Goal: Task Accomplishment & Management: Complete application form

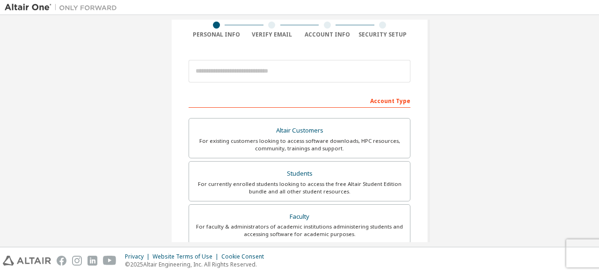
scroll to position [102, 0]
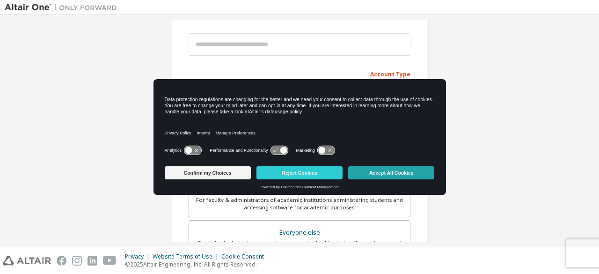
click at [376, 174] on button "Accept All Cookies" at bounding box center [391, 172] width 86 height 13
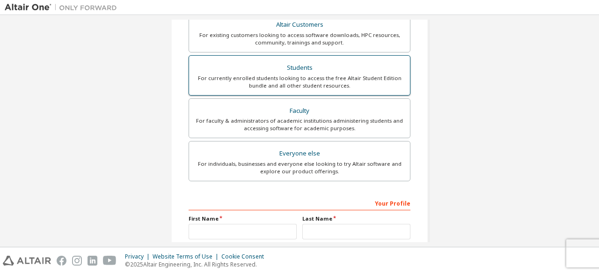
scroll to position [121, 0]
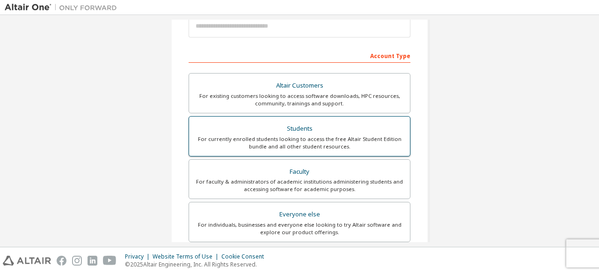
click at [298, 131] on div "Students" at bounding box center [300, 128] width 210 height 13
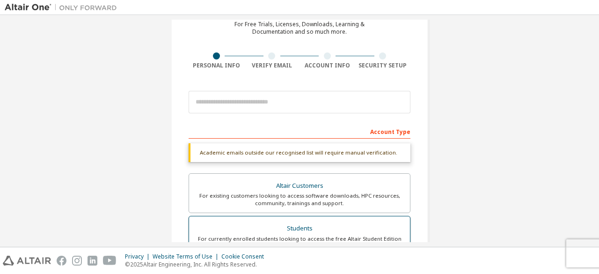
scroll to position [43, 0]
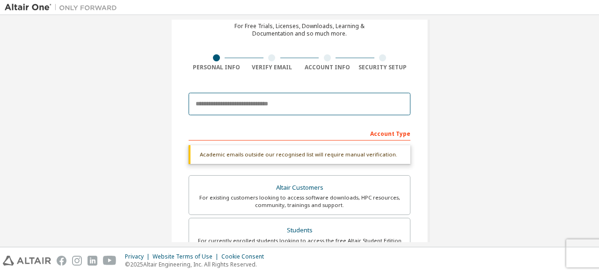
click at [253, 109] on input "email" at bounding box center [300, 104] width 222 height 22
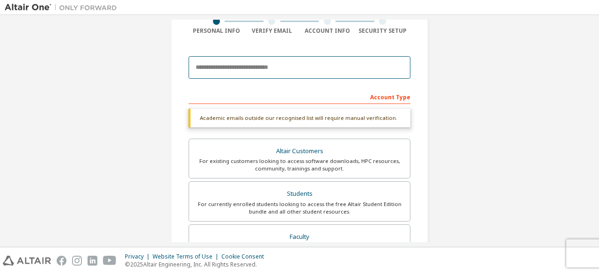
scroll to position [80, 0]
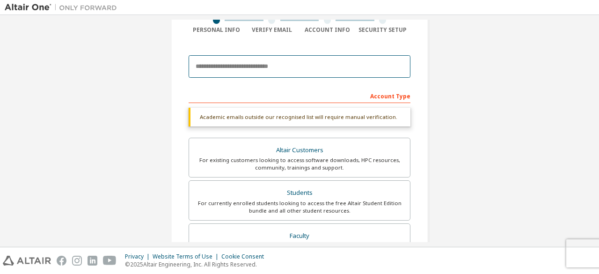
type input "**********"
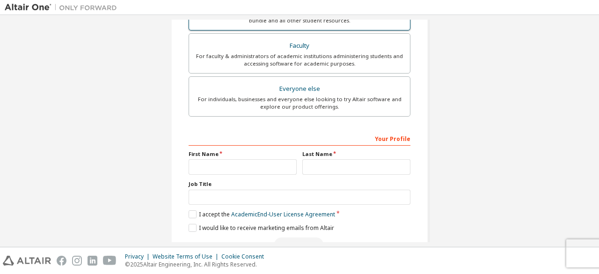
scroll to position [299, 0]
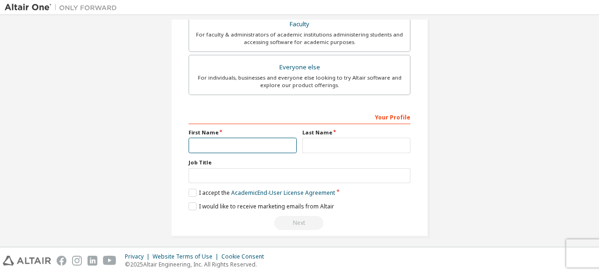
click at [261, 142] on input "text" at bounding box center [243, 145] width 108 height 15
type input "******"
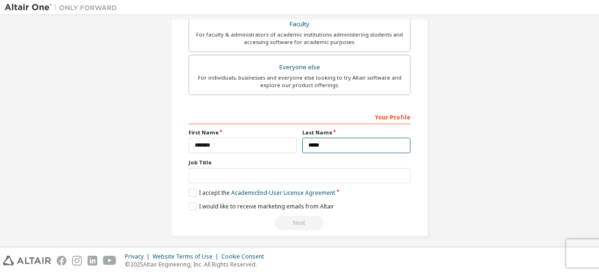
type input "*****"
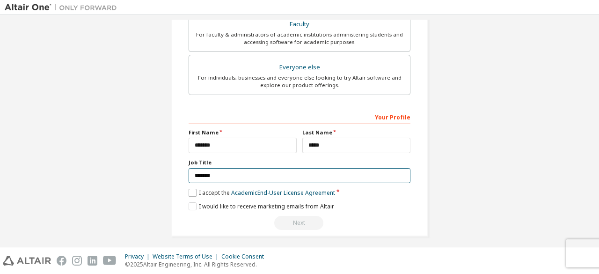
type input "*******"
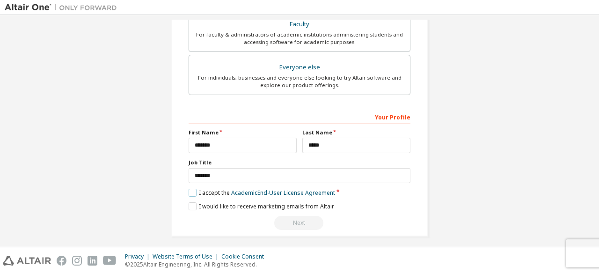
click at [195, 189] on label "I accept the Academic End-User License Agreement" at bounding box center [262, 193] width 146 height 8
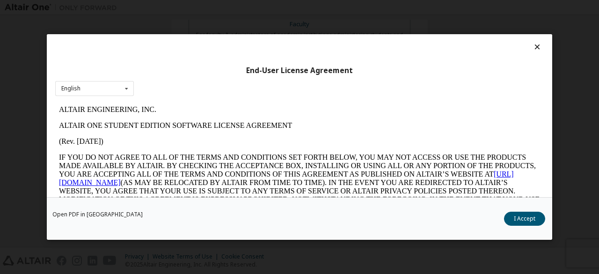
scroll to position [0, 0]
click at [528, 215] on button "I Accept" at bounding box center [524, 218] width 41 height 14
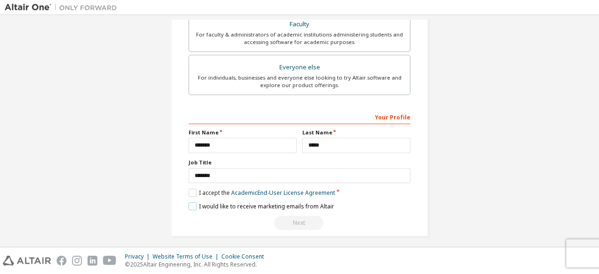
click at [193, 203] on label "I would like to receive marketing emails from Altair" at bounding box center [262, 206] width 146 height 8
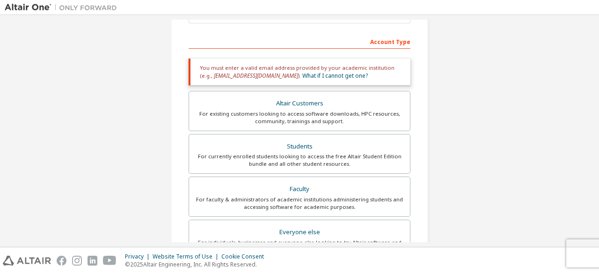
scroll to position [104, 0]
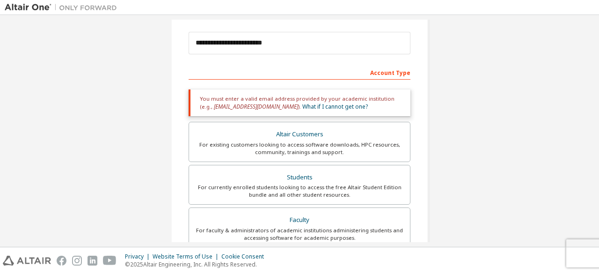
click at [392, 73] on div "Account Type" at bounding box center [300, 72] width 222 height 15
click at [354, 103] on div "You must enter a valid email address provided by your academic institution (e.g…" at bounding box center [300, 102] width 222 height 27
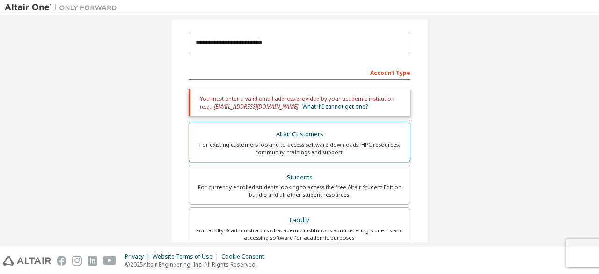
click at [352, 142] on div "For existing customers looking to access software downloads, HPC resources, com…" at bounding box center [300, 148] width 210 height 15
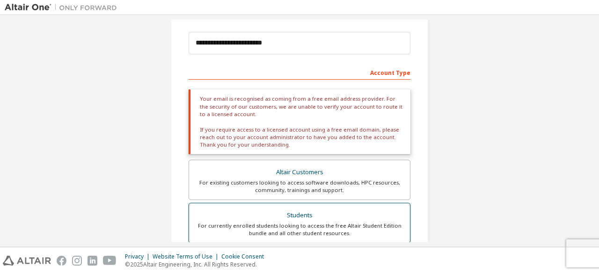
click at [329, 218] on div "Students" at bounding box center [300, 215] width 210 height 13
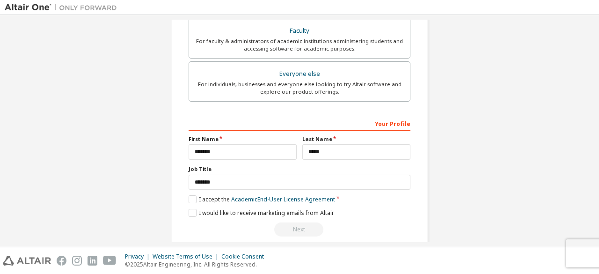
scroll to position [303, 0]
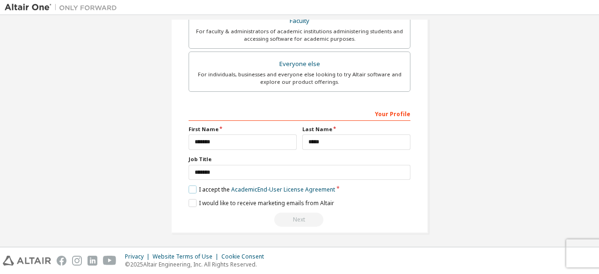
click at [189, 188] on label "I accept the Academic End-User License Agreement" at bounding box center [262, 189] width 146 height 8
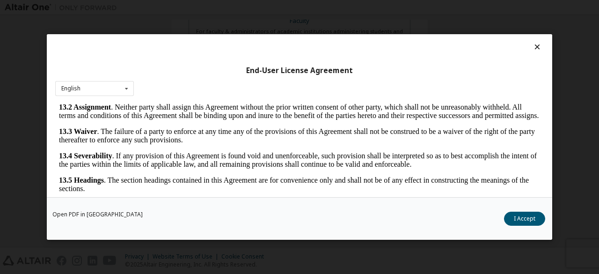
scroll to position [38, 0]
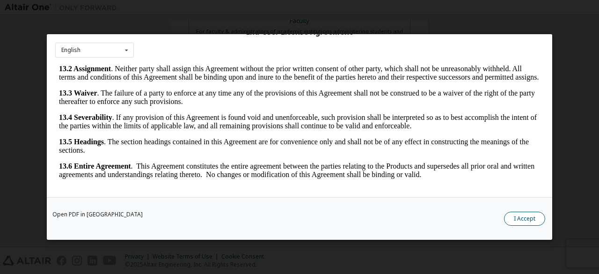
click at [521, 216] on button "I Accept" at bounding box center [524, 218] width 41 height 14
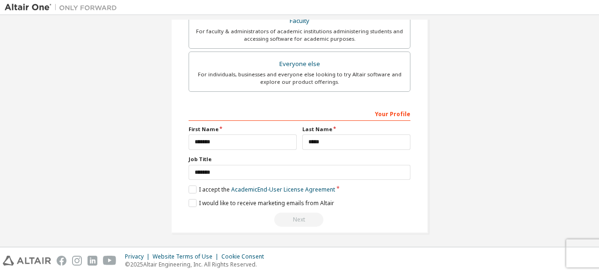
click at [311, 215] on div "Next" at bounding box center [300, 219] width 222 height 14
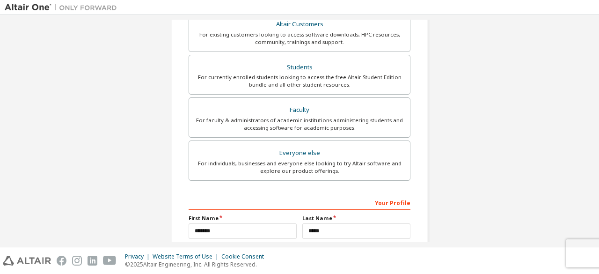
click at [335, 173] on div "For individuals, businesses and everyone else looking to try Altair software an…" at bounding box center [300, 167] width 210 height 15
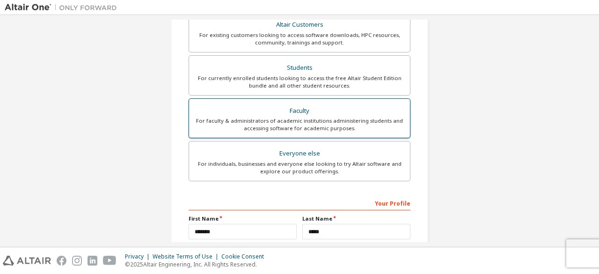
scroll to position [270, 0]
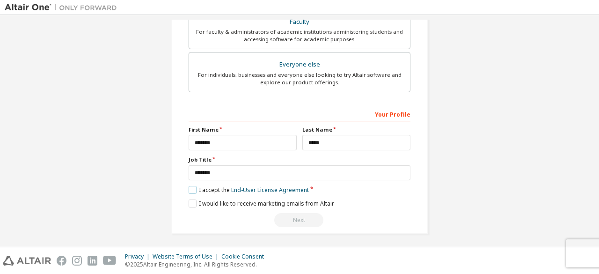
click at [194, 186] on label "I accept the End-User License Agreement" at bounding box center [249, 190] width 120 height 8
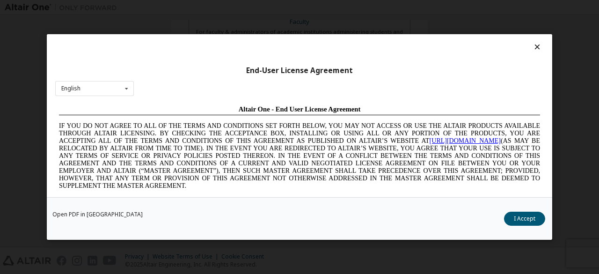
scroll to position [0, 0]
click at [518, 218] on button "I Accept" at bounding box center [524, 218] width 41 height 14
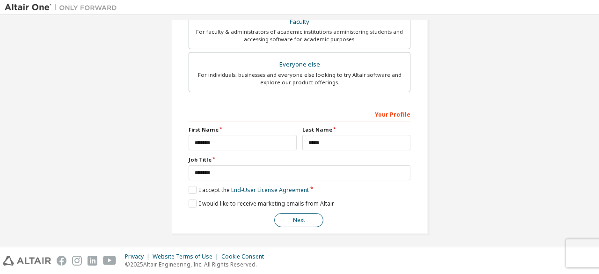
click at [309, 215] on button "Next" at bounding box center [298, 220] width 49 height 14
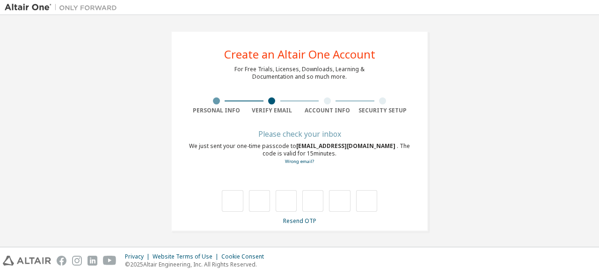
type input "*"
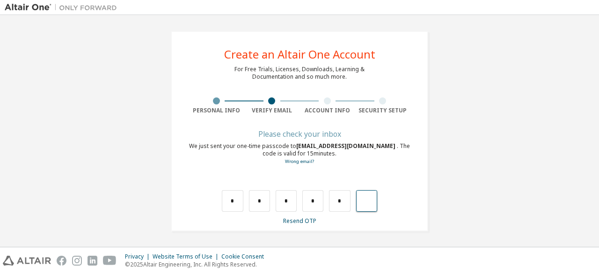
type input "*"
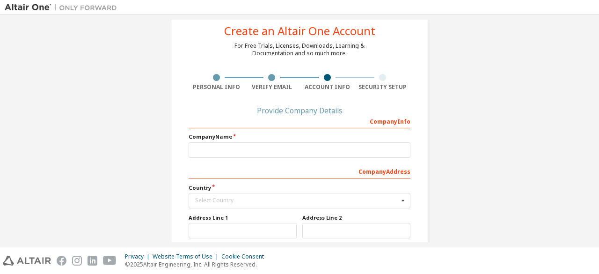
scroll to position [23, 0]
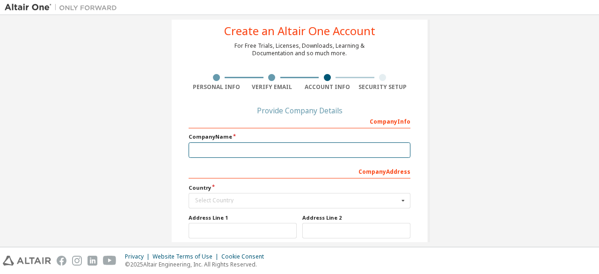
click at [313, 153] on input "text" at bounding box center [300, 149] width 222 height 15
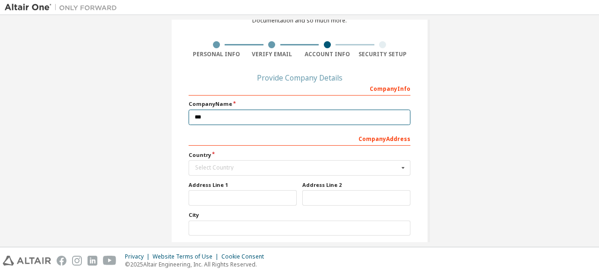
scroll to position [58, 0]
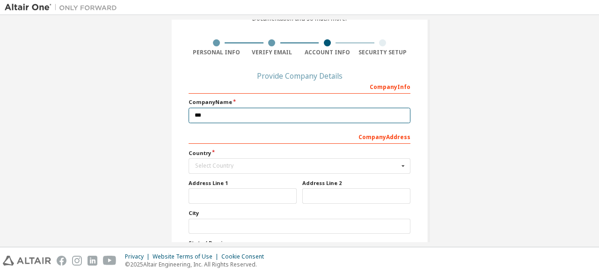
drag, startPoint x: 228, startPoint y: 113, endPoint x: 186, endPoint y: 115, distance: 42.2
click at [189, 115] on input "***" at bounding box center [300, 115] width 222 height 15
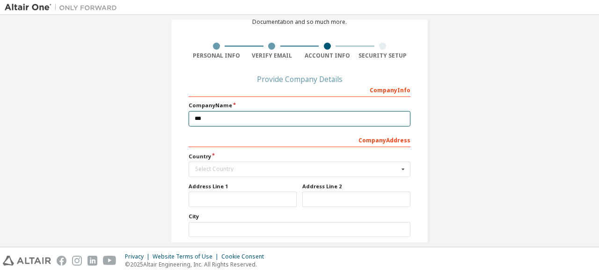
scroll to position [55, 0]
type input "**********"
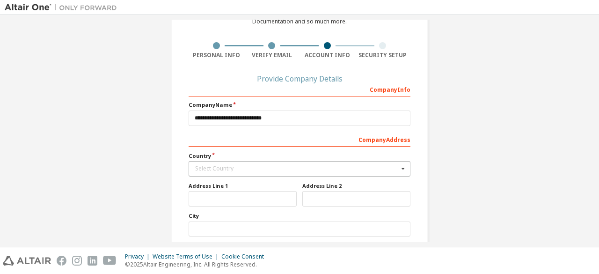
click at [240, 168] on div "Select Country" at bounding box center [297, 169] width 204 height 6
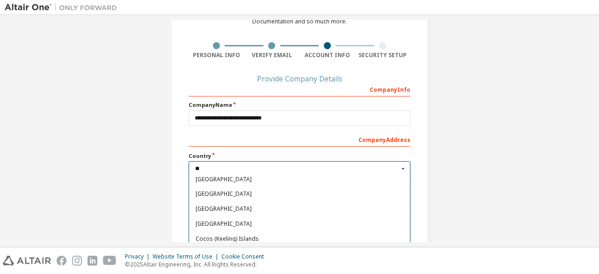
scroll to position [0, 0]
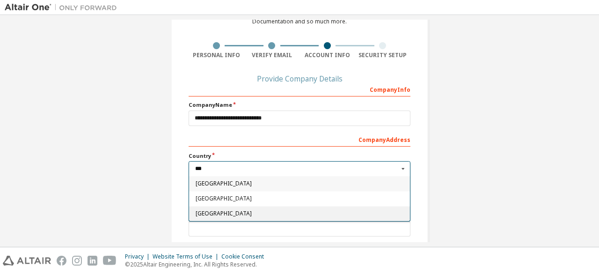
type input "***"
click at [245, 214] on span "[GEOGRAPHIC_DATA]" at bounding box center [300, 214] width 208 height 6
type input "***"
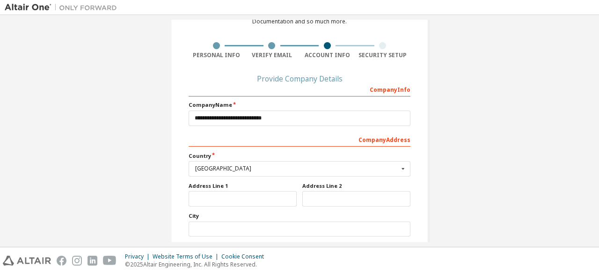
scroll to position [151, 0]
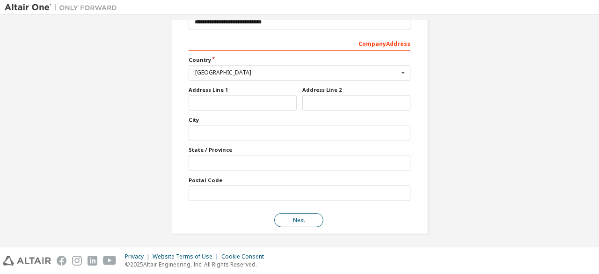
click at [302, 217] on button "Next" at bounding box center [298, 220] width 49 height 14
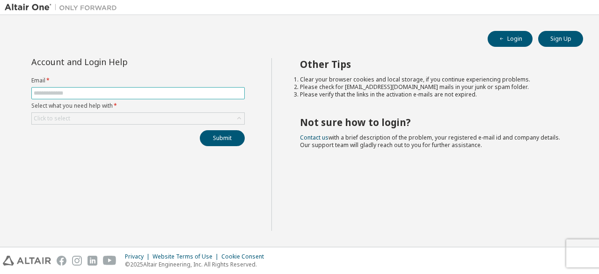
click at [132, 88] on span at bounding box center [137, 93] width 213 height 12
click at [127, 92] on input "text" at bounding box center [138, 92] width 209 height 7
type input "**********"
click at [108, 121] on div "Click to select" at bounding box center [138, 118] width 212 height 11
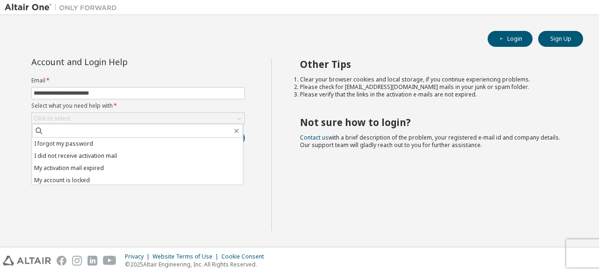
click at [167, 203] on div "**********" at bounding box center [138, 144] width 267 height 173
